Goal: Information Seeking & Learning: Learn about a topic

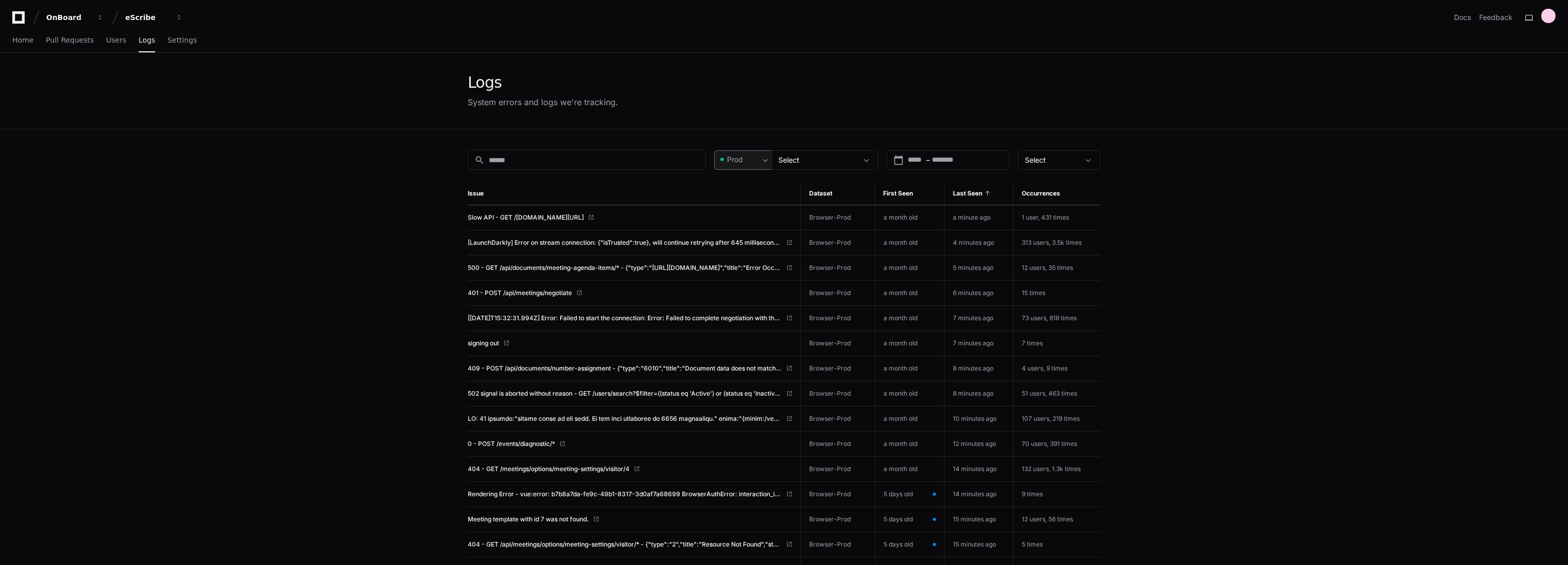
click at [763, 161] on span at bounding box center [765, 160] width 11 height 11
click at [745, 213] on span "Pre-Prod" at bounding box center [746, 214] width 30 height 11
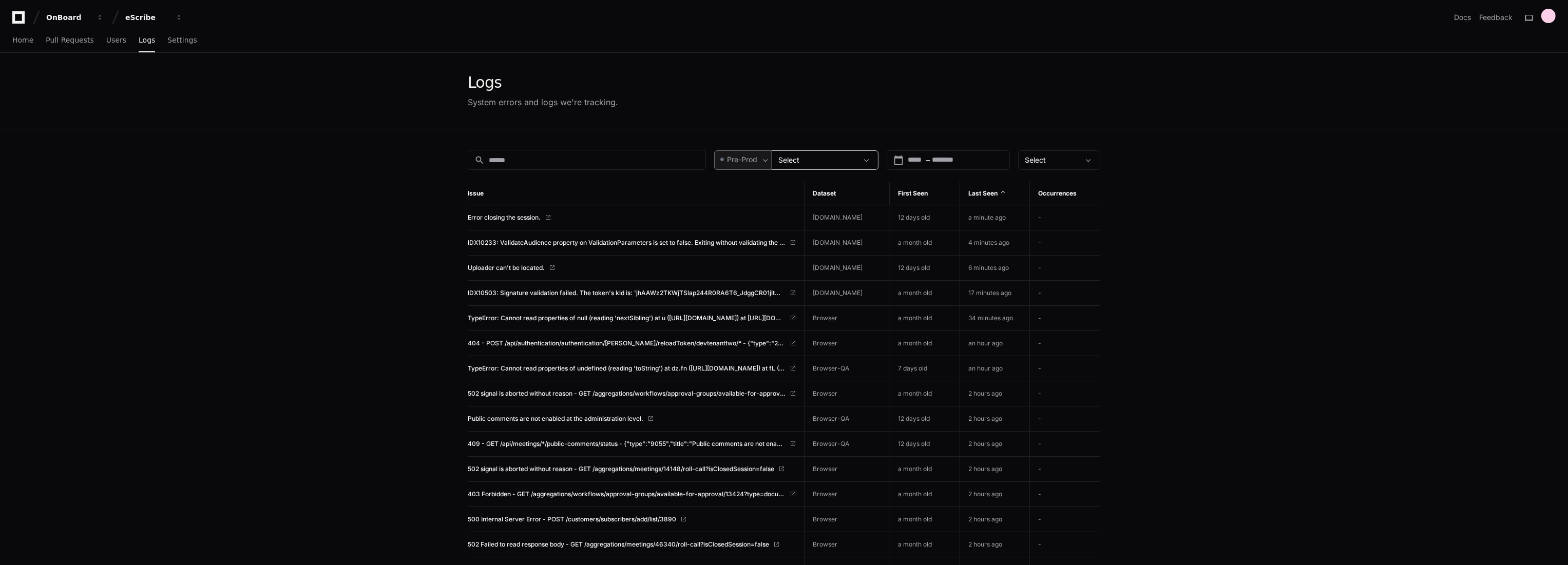
click at [834, 157] on div "Select" at bounding box center [817, 160] width 79 height 11
click at [790, 260] on mat-pseudo-checkbox at bounding box center [786, 261] width 10 height 10
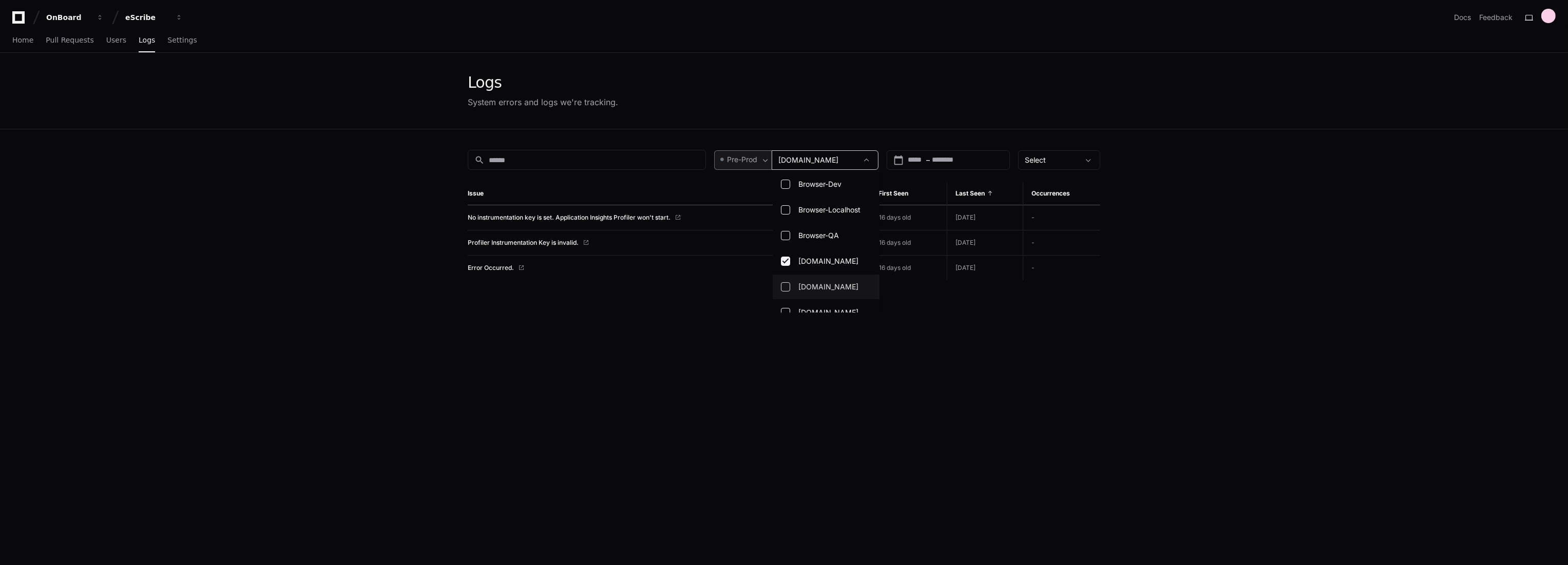
click at [784, 284] on mat-pseudo-checkbox at bounding box center [786, 287] width 10 height 10
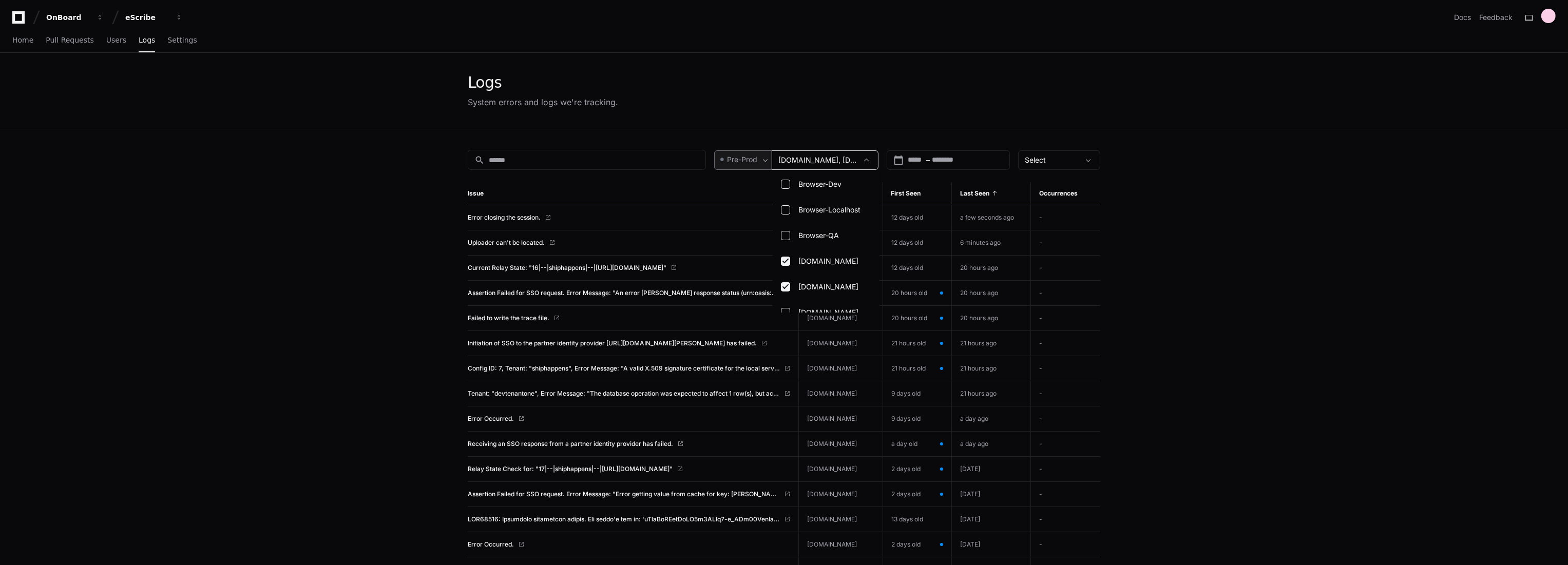
click at [523, 218] on div at bounding box center [784, 282] width 1568 height 565
click at [524, 216] on span "Error closing the session." at bounding box center [503, 217] width 73 height 8
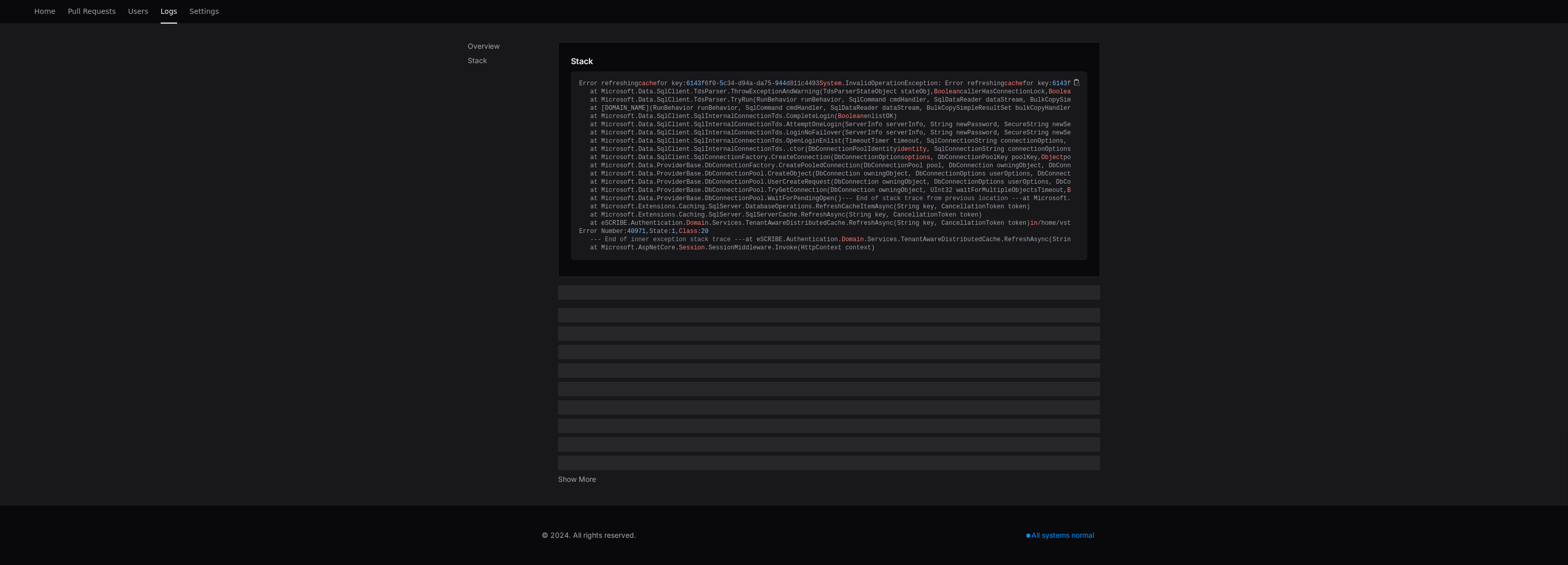
scroll to position [415, 0]
click at [583, 482] on button "Show More" at bounding box center [576, 479] width 38 height 11
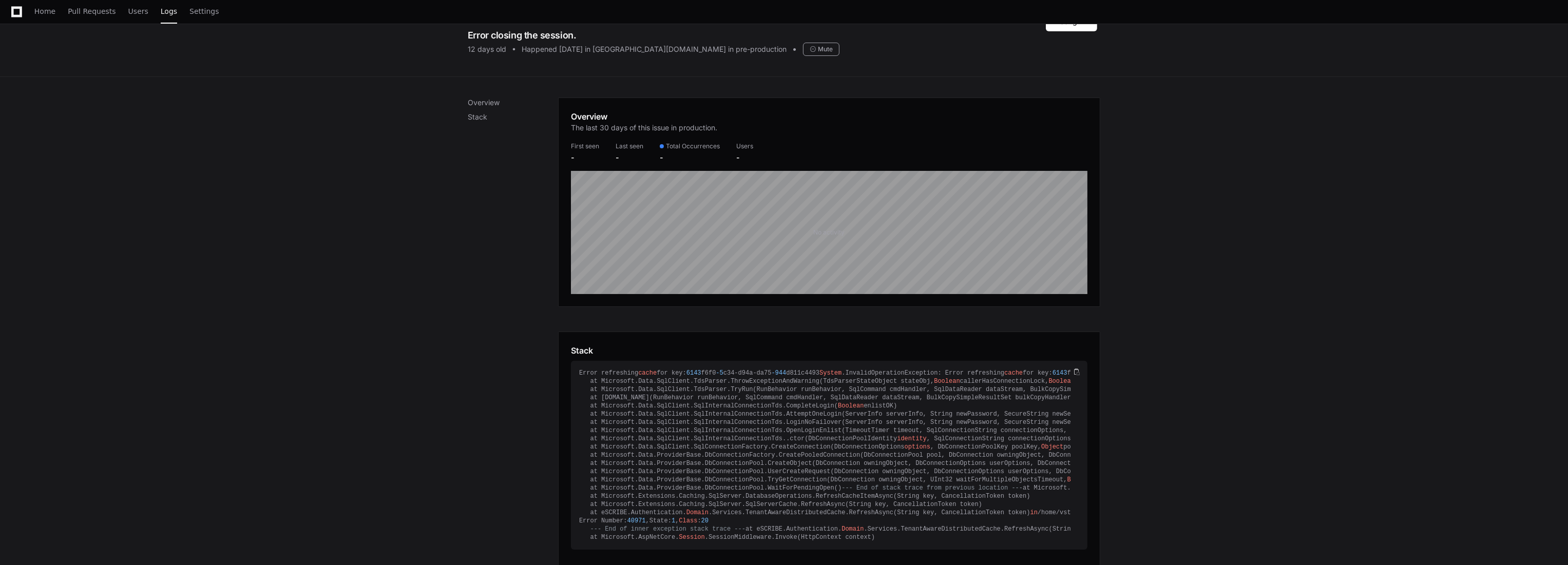
scroll to position [0, 0]
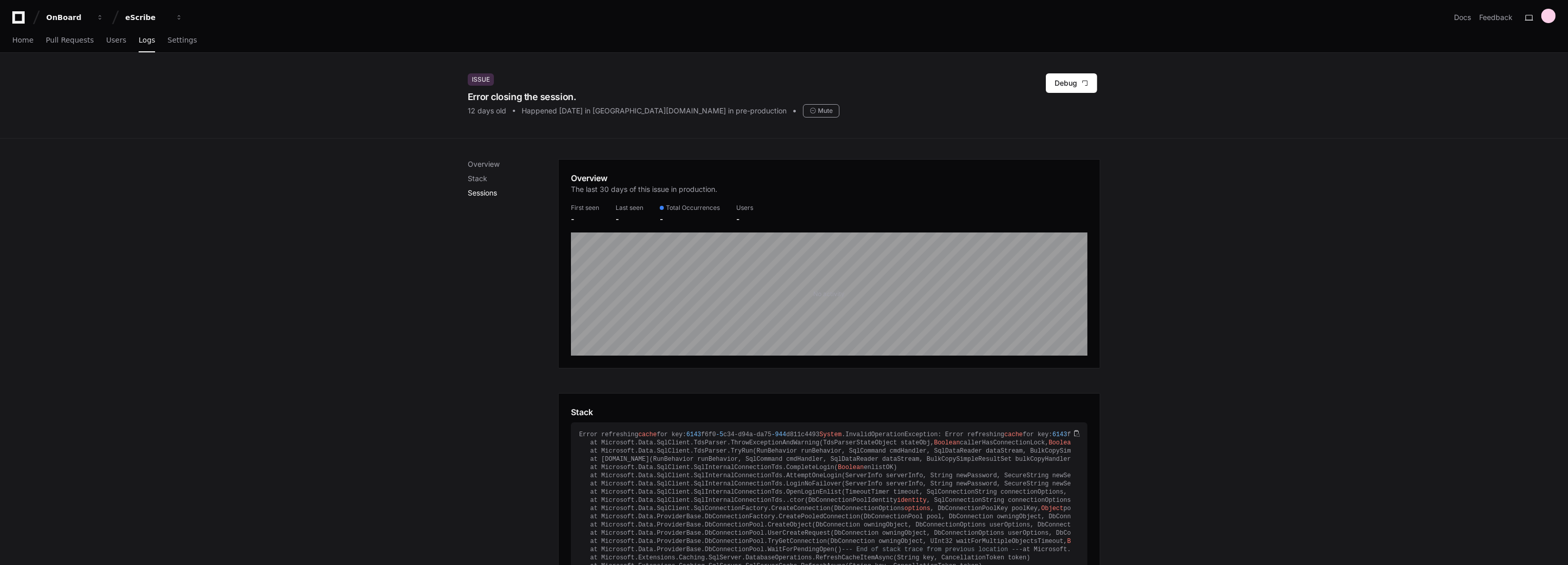
click at [494, 189] on p "Sessions" at bounding box center [512, 192] width 90 height 11
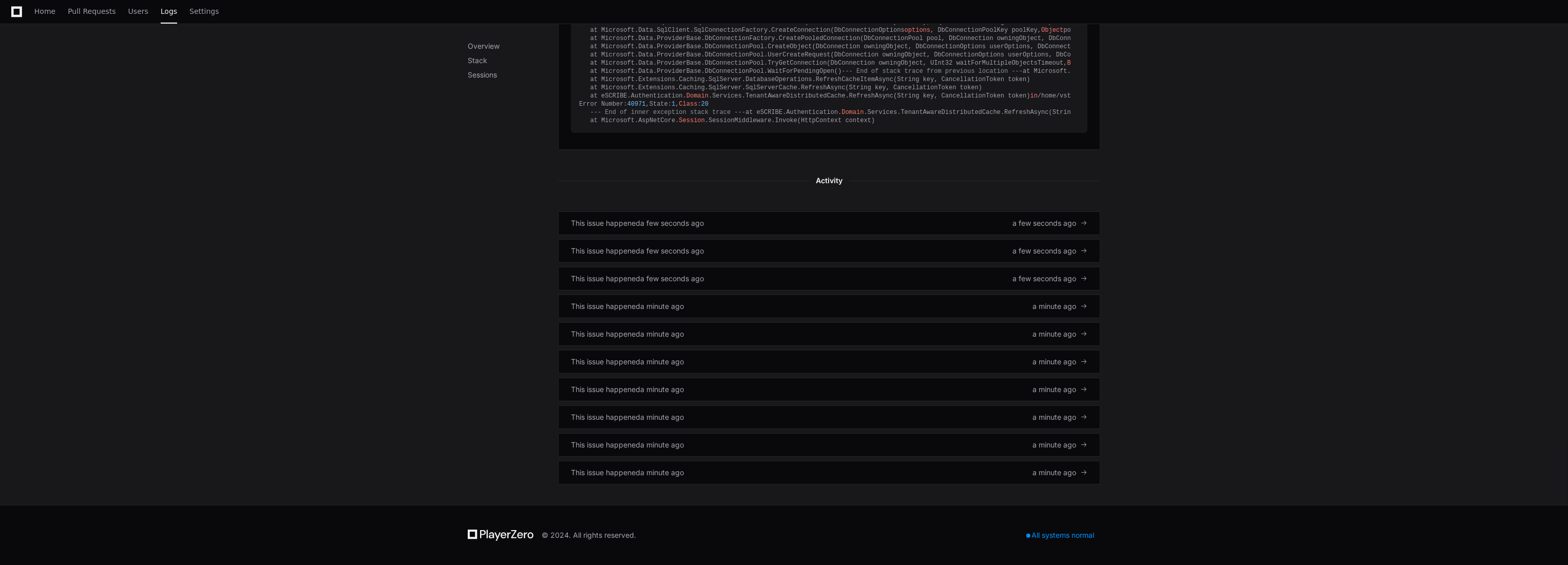
scroll to position [542, 0]
click at [786, 224] on div "This issue happened a few seconds ago a few seconds ago" at bounding box center [830, 223] width 517 height 11
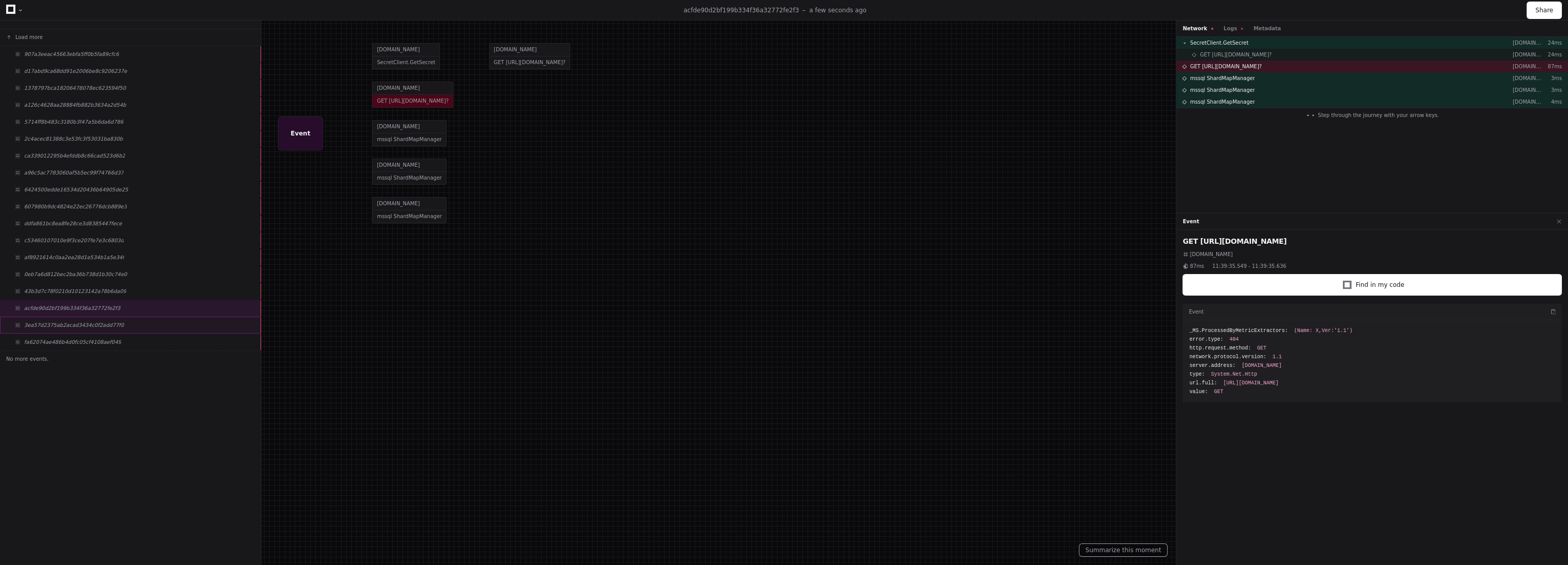
click at [64, 326] on span "3ea57d2375ab2acad3434c0f2add77f0" at bounding box center [74, 325] width 100 height 8
click at [64, 333] on div "fa62074ae486b4d0fc05cf4108aef049" at bounding box center [130, 341] width 261 height 17
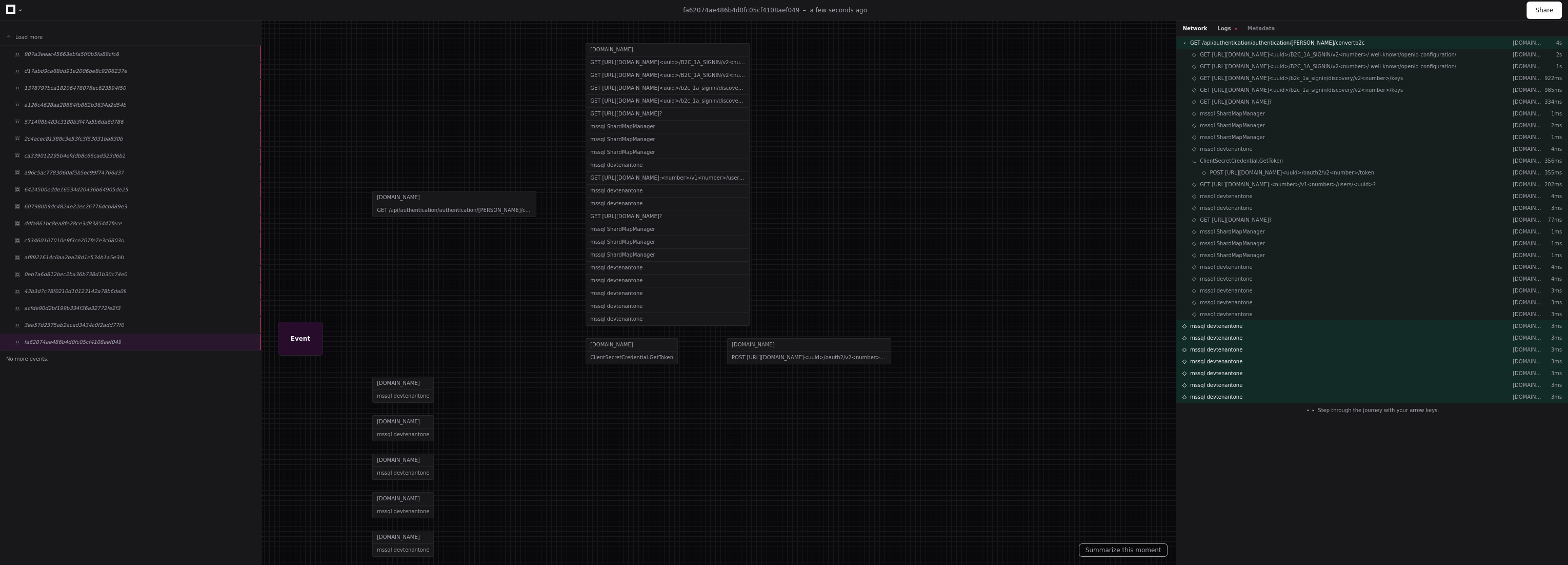
click at [1223, 26] on button "Logs" at bounding box center [1226, 28] width 19 height 8
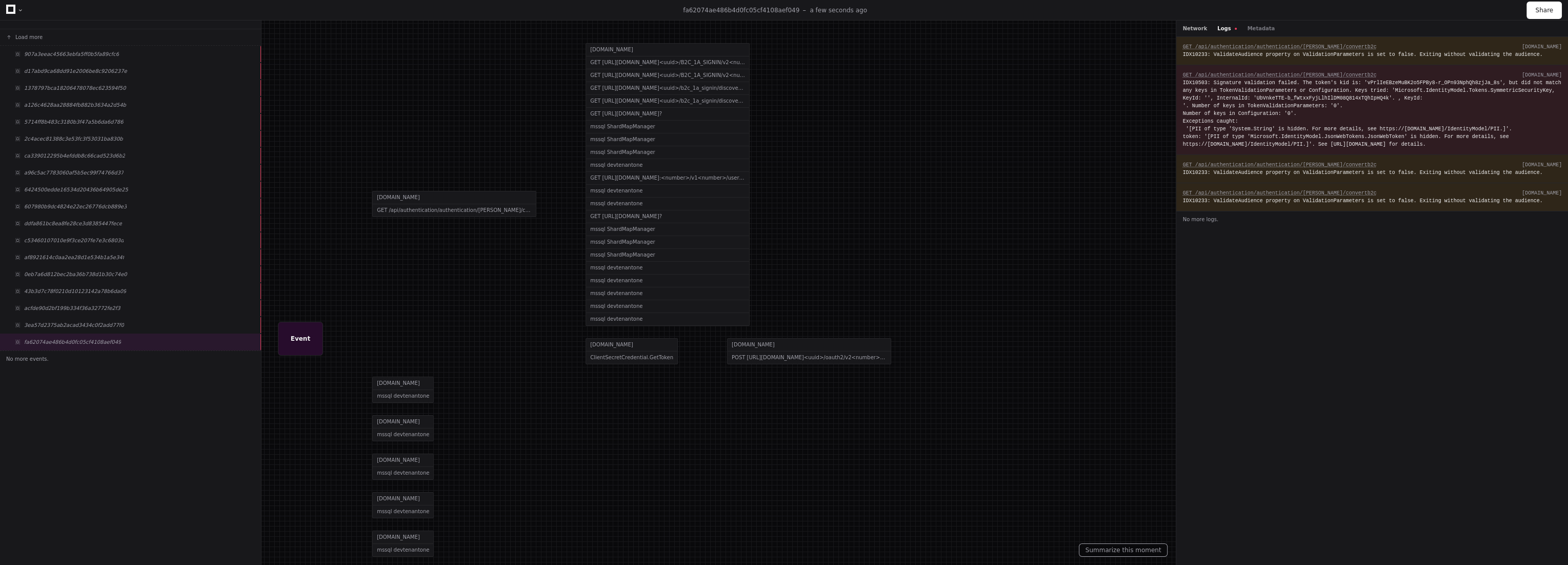
click at [1186, 29] on button "Network" at bounding box center [1193, 28] width 24 height 8
